Goal: Transaction & Acquisition: Book appointment/travel/reservation

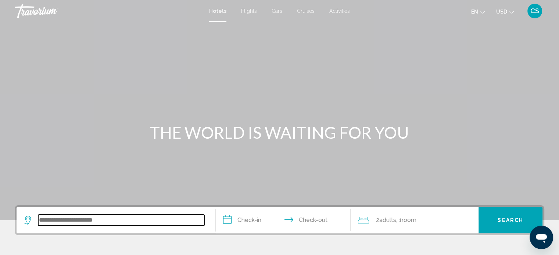
click at [52, 219] on input "Search widget" at bounding box center [121, 220] width 166 height 11
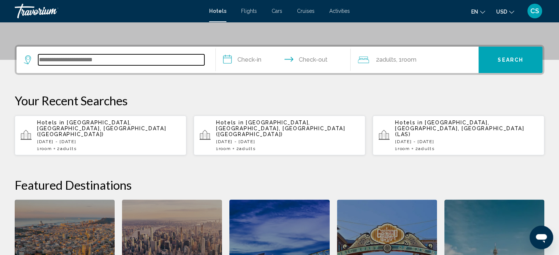
scroll to position [181, 0]
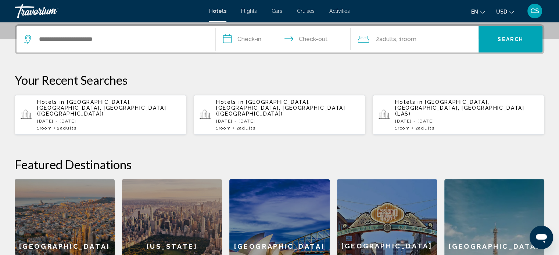
click at [113, 119] on p "[DATE] - [DATE]" at bounding box center [108, 121] width 143 height 5
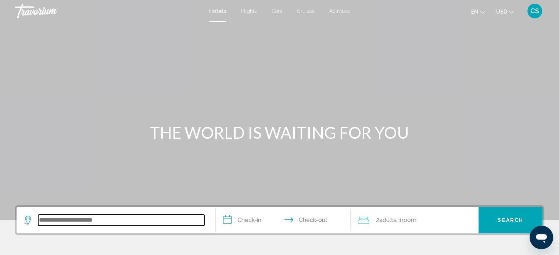
click at [60, 223] on input "Search widget" at bounding box center [121, 220] width 166 height 11
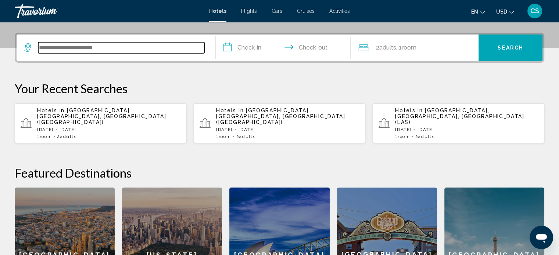
scroll to position [181, 0]
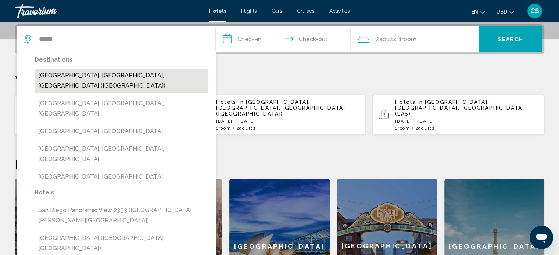
click at [72, 77] on button "[GEOGRAPHIC_DATA], [GEOGRAPHIC_DATA], [GEOGRAPHIC_DATA] ([GEOGRAPHIC_DATA])" at bounding box center [122, 81] width 174 height 24
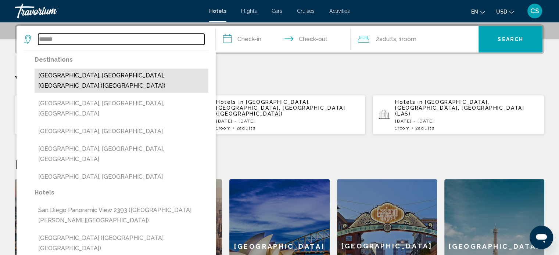
type input "**********"
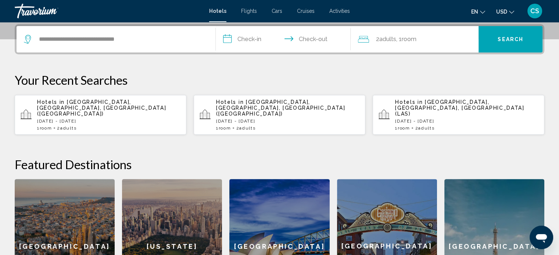
click at [140, 119] on p "[DATE] - [DATE]" at bounding box center [108, 121] width 143 height 5
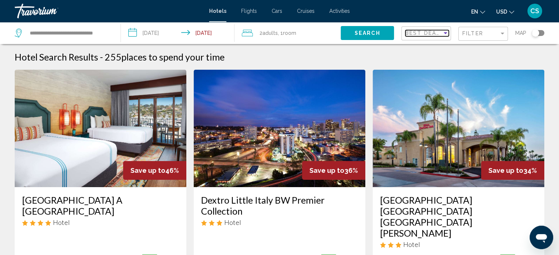
click at [444, 35] on div "Sort by" at bounding box center [445, 33] width 7 height 6
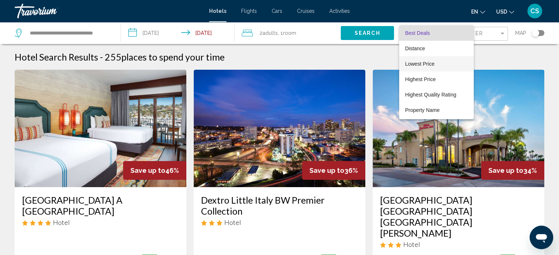
click at [427, 63] on span "Lowest Price" at bounding box center [419, 64] width 29 height 6
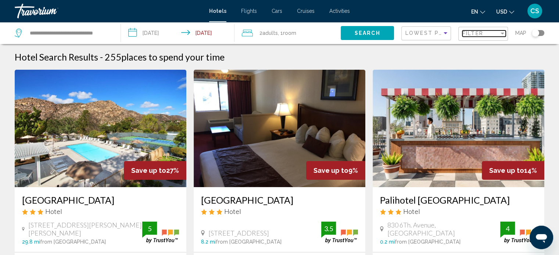
click at [503, 35] on div "Filter" at bounding box center [502, 33] width 7 height 6
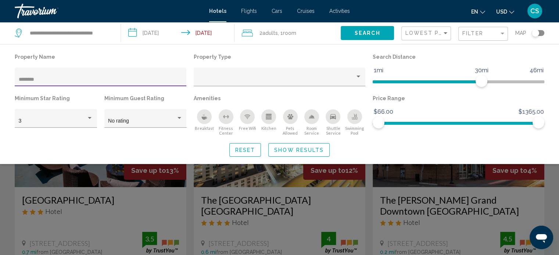
type input "********"
click at [373, 29] on button "Search" at bounding box center [367, 33] width 53 height 14
click at [370, 31] on span "Search" at bounding box center [368, 33] width 26 height 6
click at [355, 32] on span "Search" at bounding box center [368, 33] width 26 height 6
click at [305, 146] on button "Show Results" at bounding box center [298, 150] width 61 height 14
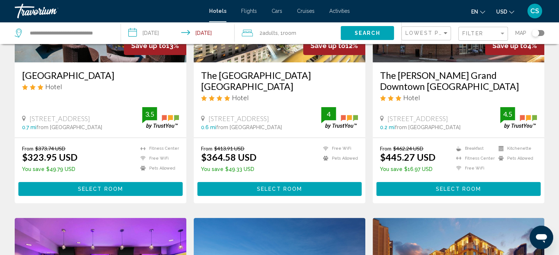
scroll to position [136, 0]
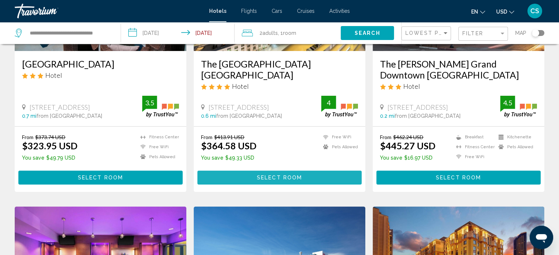
click at [272, 175] on span "Select Room" at bounding box center [279, 178] width 45 height 6
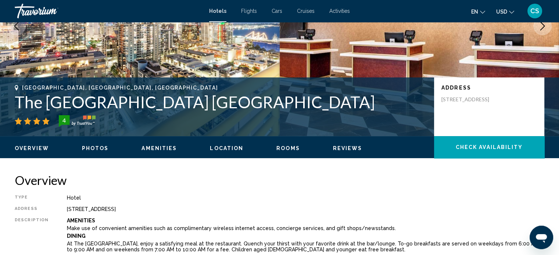
scroll to position [114, 0]
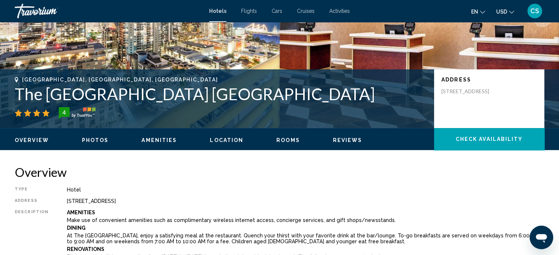
click at [159, 142] on span "Amenities" at bounding box center [158, 140] width 35 height 6
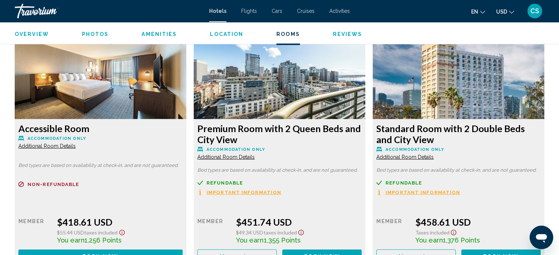
scroll to position [1797, 0]
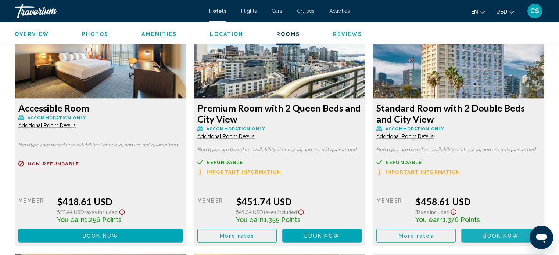
click at [492, 236] on span "Book now" at bounding box center [501, 236] width 36 height 6
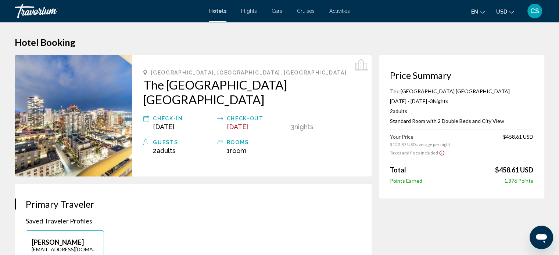
click at [217, 14] on div "Hotels Flights Cars Cruises Activities Hotels Flights Cars Cruises Activities e…" at bounding box center [279, 10] width 559 height 15
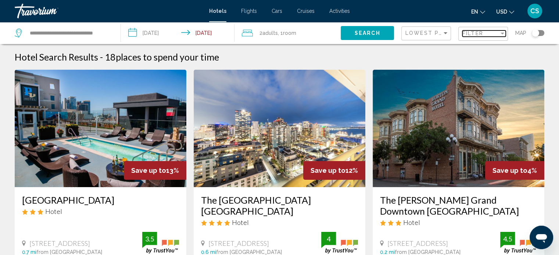
click at [501, 34] on div "Filter" at bounding box center [502, 34] width 4 height 2
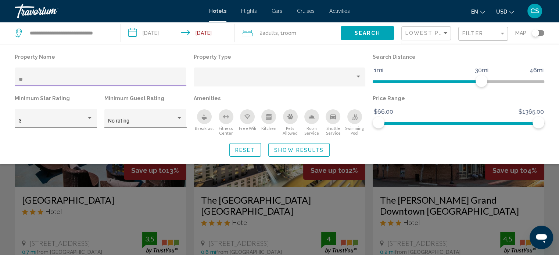
type input "*"
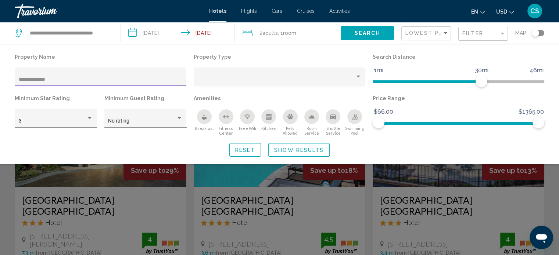
type input "**********"
click at [296, 150] on span "Show Results" at bounding box center [299, 150] width 50 height 6
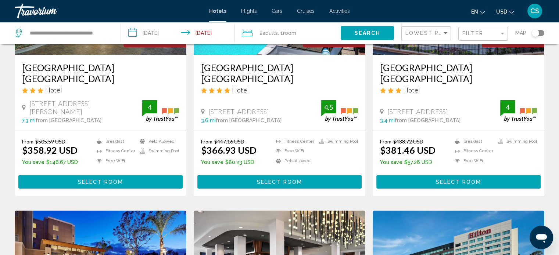
scroll to position [134, 0]
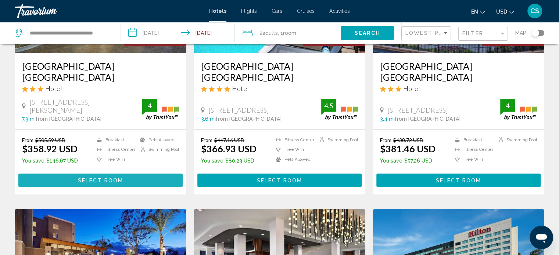
click at [108, 178] on span "Select Room" at bounding box center [100, 181] width 45 height 6
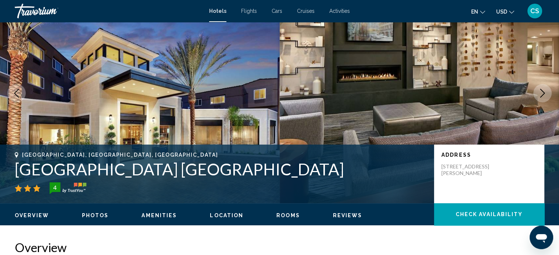
scroll to position [43, 0]
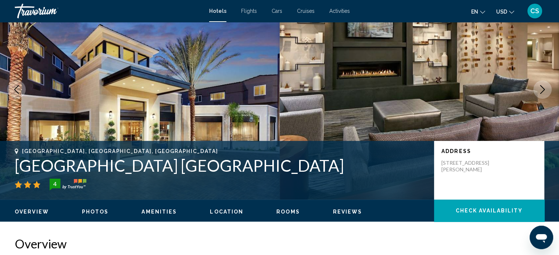
click at [281, 210] on span "Rooms" at bounding box center [288, 212] width 24 height 6
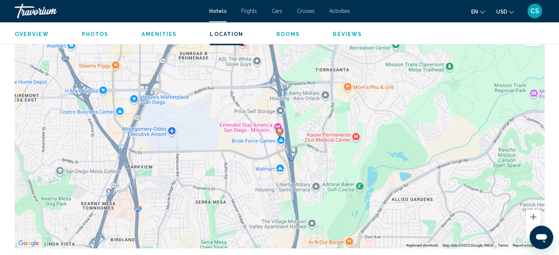
scroll to position [651, 0]
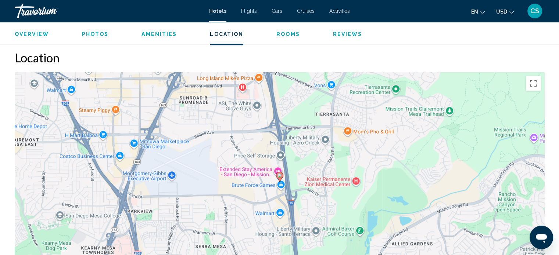
click at [155, 33] on span "Amenities" at bounding box center [158, 34] width 35 height 6
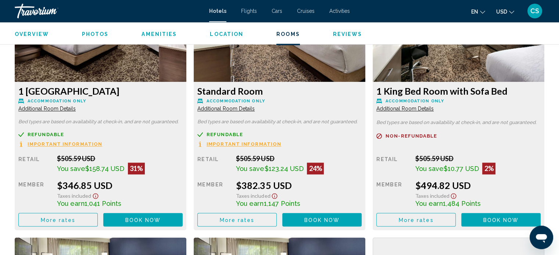
scroll to position [1049, 0]
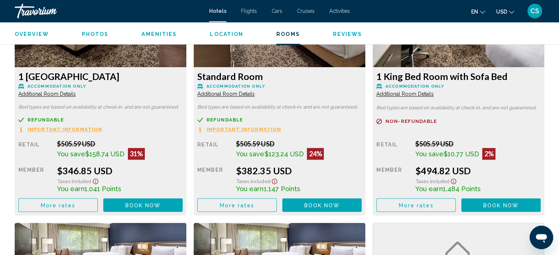
click at [100, 178] on icon "Show Taxes and Fees disclaimer" at bounding box center [95, 181] width 9 height 7
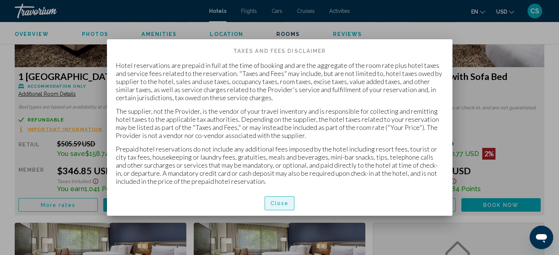
click at [278, 206] on span "Close" at bounding box center [279, 204] width 18 height 6
